Goal: Task Accomplishment & Management: Complete application form

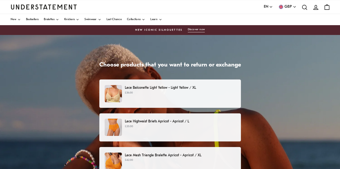
scroll to position [63, 0]
click at [205, 129] on p "£20.00" at bounding box center [180, 127] width 110 height 4
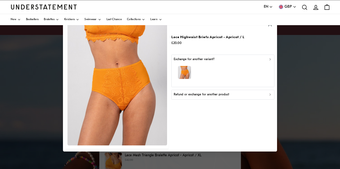
click at [271, 94] on icon "button" at bounding box center [270, 95] width 4 height 4
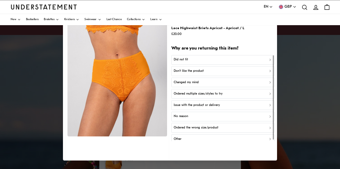
click at [196, 59] on div "Did not fit" at bounding box center [223, 59] width 98 height 5
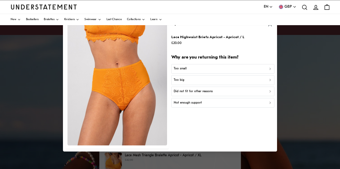
click at [205, 102] on div "Not enough support" at bounding box center [223, 103] width 98 height 5
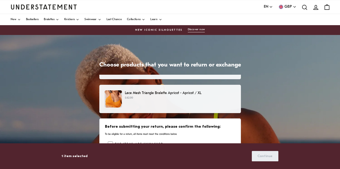
scroll to position [128, 0]
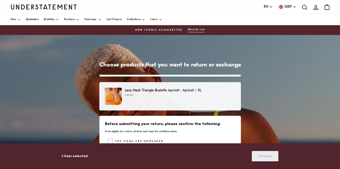
click at [176, 94] on p "£42.00" at bounding box center [180, 95] width 110 height 4
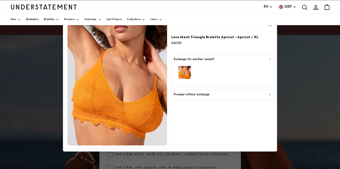
click at [227, 94] on div "Proceed without exchange" at bounding box center [223, 94] width 98 height 5
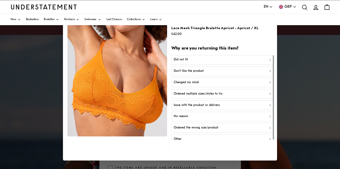
click at [218, 58] on div "Did not fit" at bounding box center [223, 59] width 98 height 5
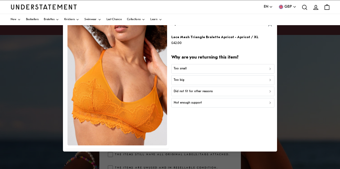
click at [205, 69] on div "Too small" at bounding box center [223, 68] width 98 height 5
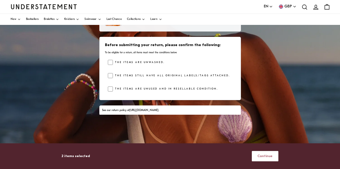
scroll to position [77, 0]
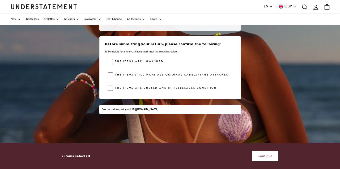
click at [268, 157] on span "Continue" at bounding box center [264, 157] width 15 height 10
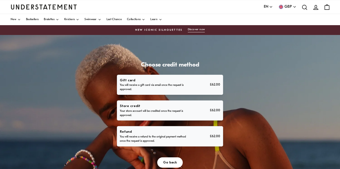
click at [187, 135] on p "Refund" at bounding box center [154, 132] width 68 height 6
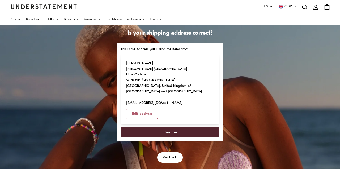
scroll to position [36, 0]
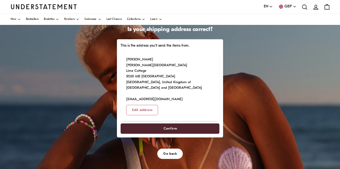
click at [177, 134] on span "Confirm" at bounding box center [170, 129] width 14 height 10
select select "**"
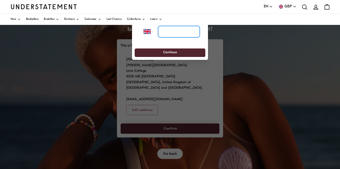
click at [169, 33] on input "tel" at bounding box center [179, 32] width 42 height 12
type input "**********"
click at [172, 51] on span "Continue" at bounding box center [170, 53] width 14 height 8
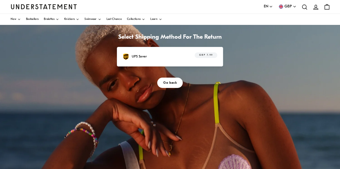
scroll to position [31, 0]
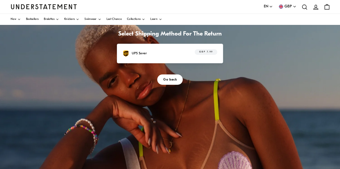
click at [210, 58] on div "UPS Saver GBP 7.99" at bounding box center [170, 53] width 95 height 8
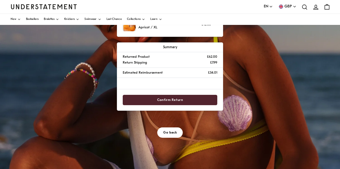
scroll to position [88, 0]
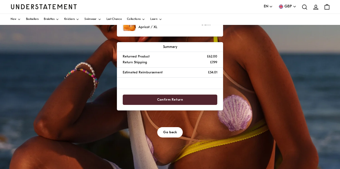
click at [183, 105] on span "Confirm Return" at bounding box center [170, 100] width 26 height 10
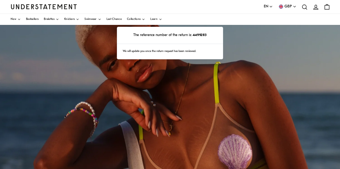
scroll to position [53, 0]
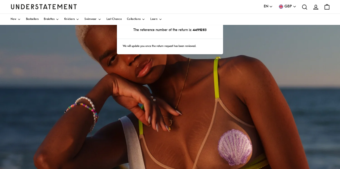
drag, startPoint x: 265, startPoint y: 58, endPoint x: 247, endPoint y: 60, distance: 17.9
click at [217, 33] on p "The reference number of the return is: 4499283" at bounding box center [170, 30] width 95 height 6
copy p "4499283"
